Goal: Task Accomplishment & Management: Use online tool/utility

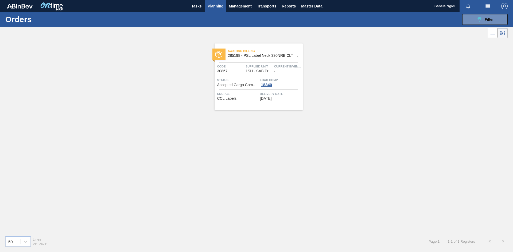
click at [213, 5] on span "Planning" at bounding box center [215, 6] width 16 height 6
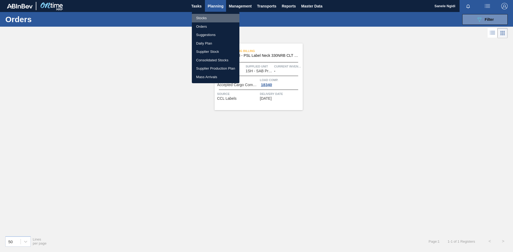
click at [200, 18] on li "Stocks" at bounding box center [216, 18] width 48 height 9
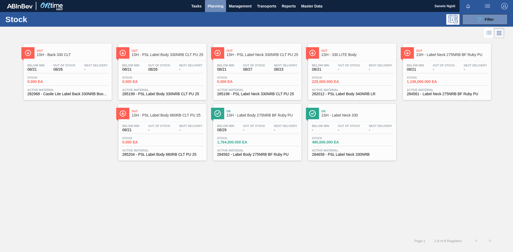
click at [219, 6] on span "Planning" at bounding box center [215, 6] width 16 height 6
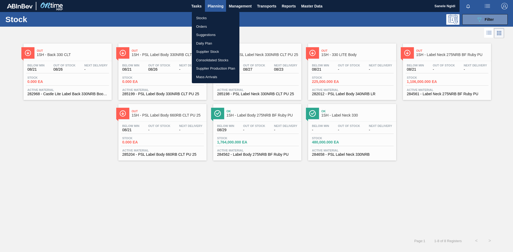
click at [208, 27] on li "Orders" at bounding box center [216, 26] width 48 height 9
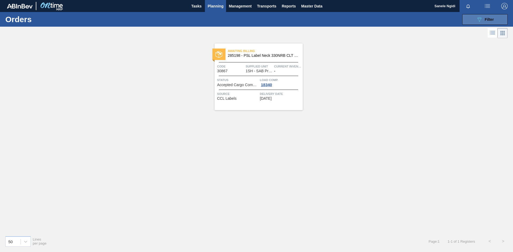
click at [486, 18] on span "Filter" at bounding box center [488, 19] width 9 height 4
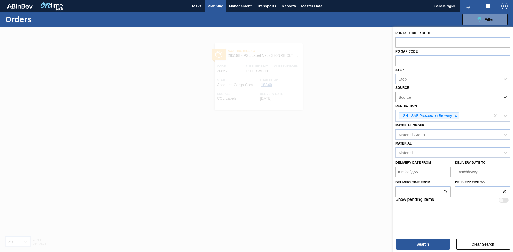
click at [504, 97] on icon at bounding box center [504, 97] width 3 height 2
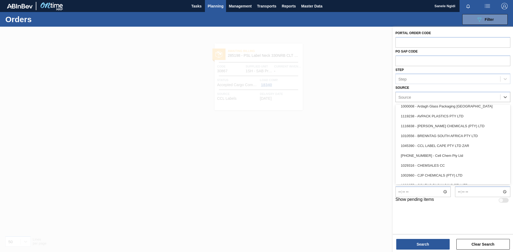
scroll to position [80, 0]
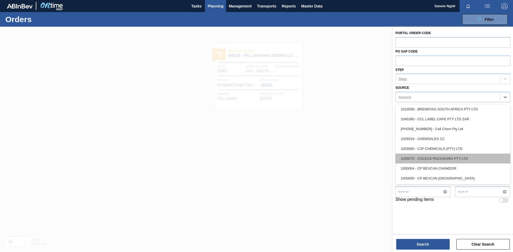
click at [456, 157] on div "1028075 - COLEUS PACKAGING PTY LTD" at bounding box center [452, 159] width 115 height 10
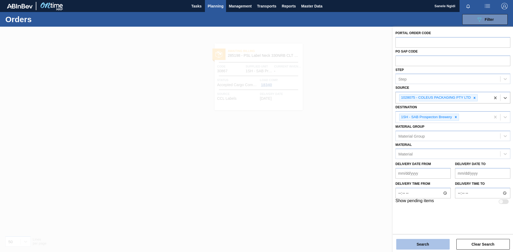
click at [415, 247] on button "Search" at bounding box center [422, 244] width 53 height 11
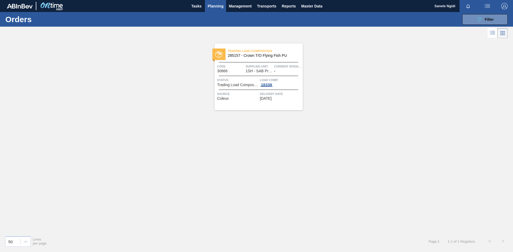
click at [267, 85] on div "18339" at bounding box center [266, 85] width 13 height 4
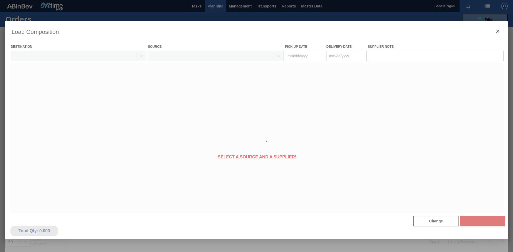
type Date "[DATE]"
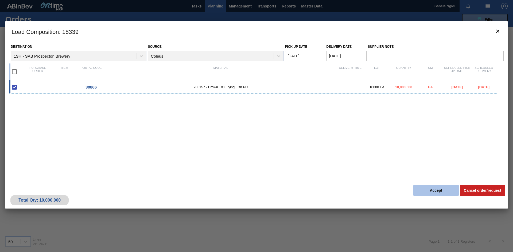
click at [424, 190] on button "Accept" at bounding box center [435, 190] width 45 height 11
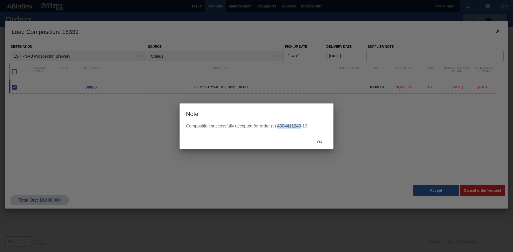
drag, startPoint x: 299, startPoint y: 126, endPoint x: 277, endPoint y: 130, distance: 22.3
click at [277, 130] on div "Composition successfully accepted for order (s) 4504411243-10" at bounding box center [256, 129] width 154 height 11
copy div "4504411243"
